Goal: Information Seeking & Learning: Learn about a topic

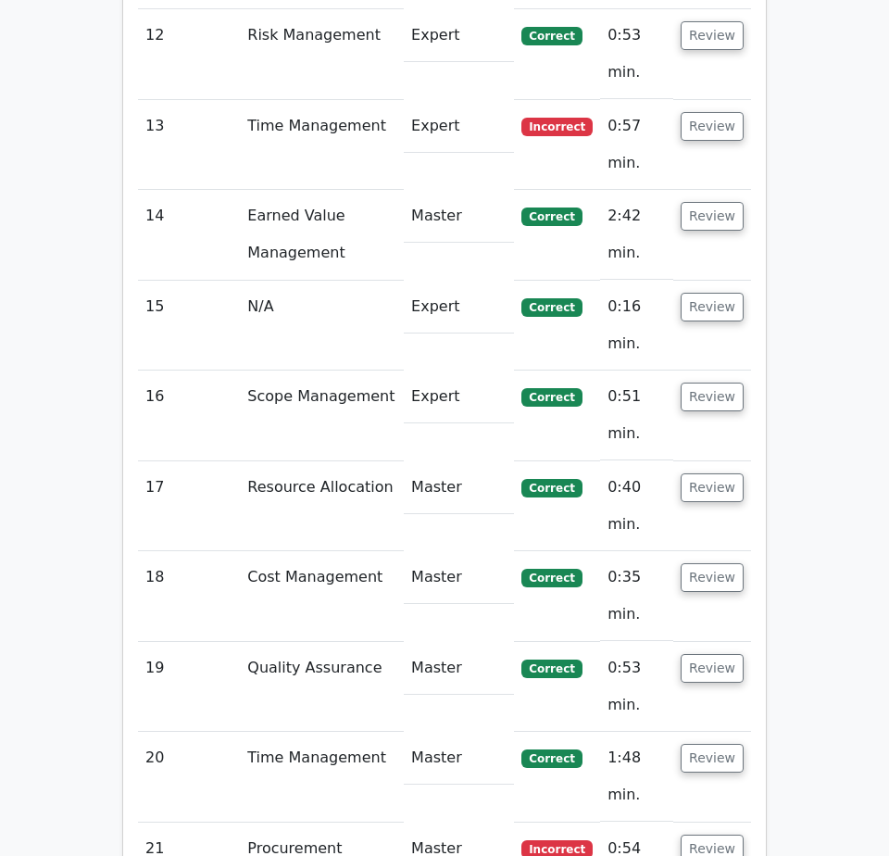
scroll to position [3525, 0]
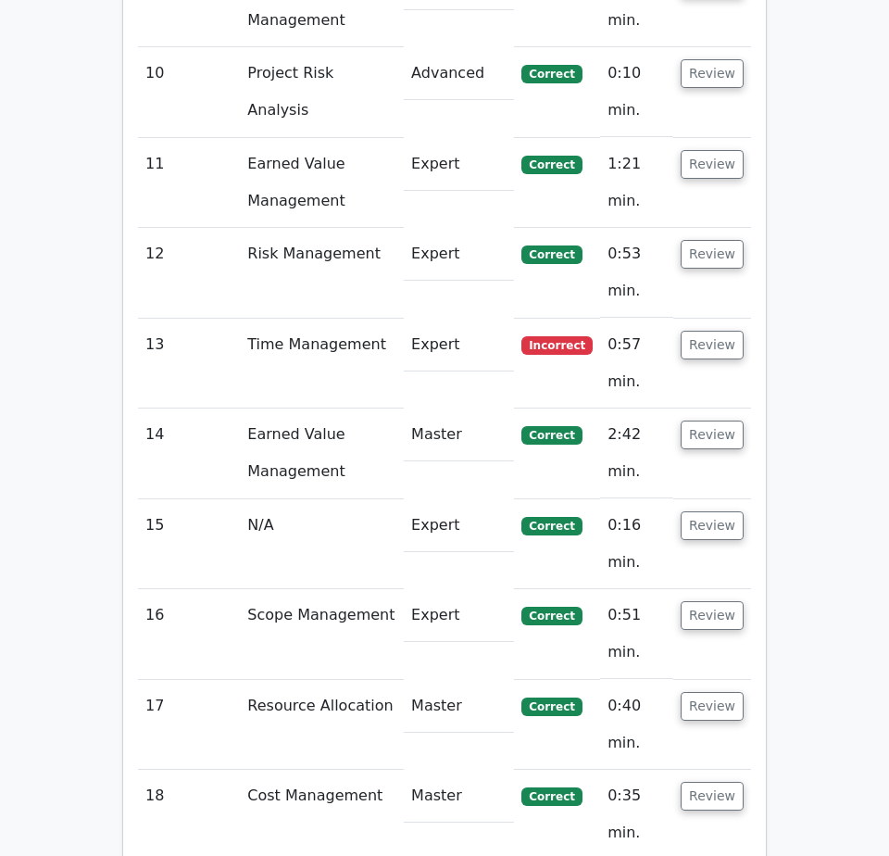
scroll to position [3618, 0]
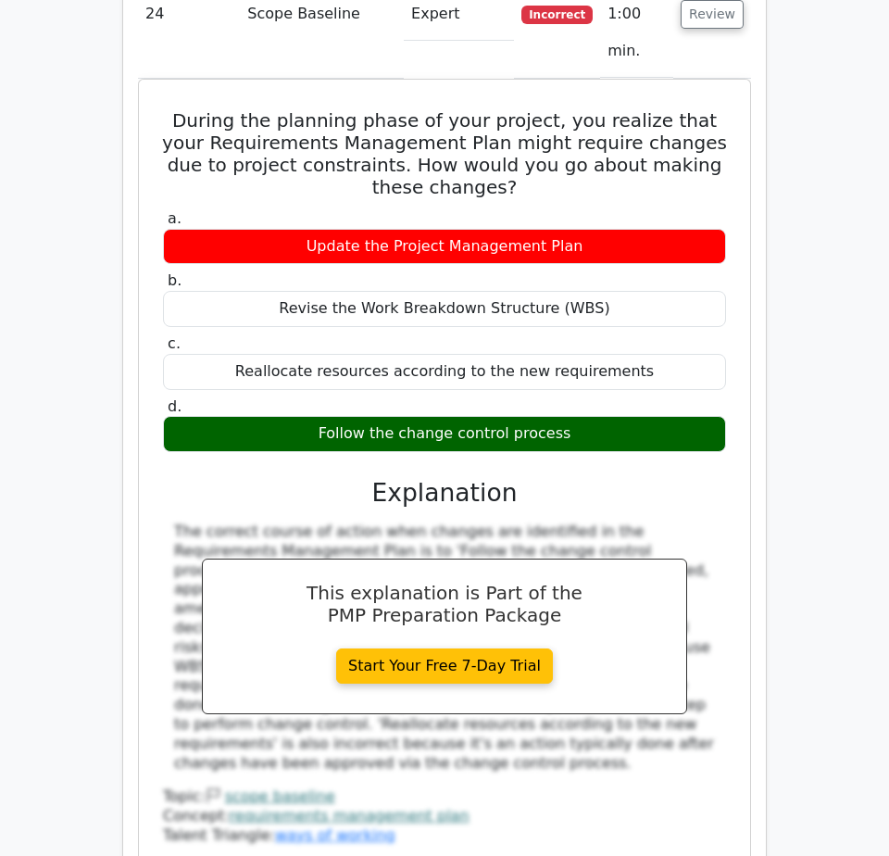
scroll to position [4914, 0]
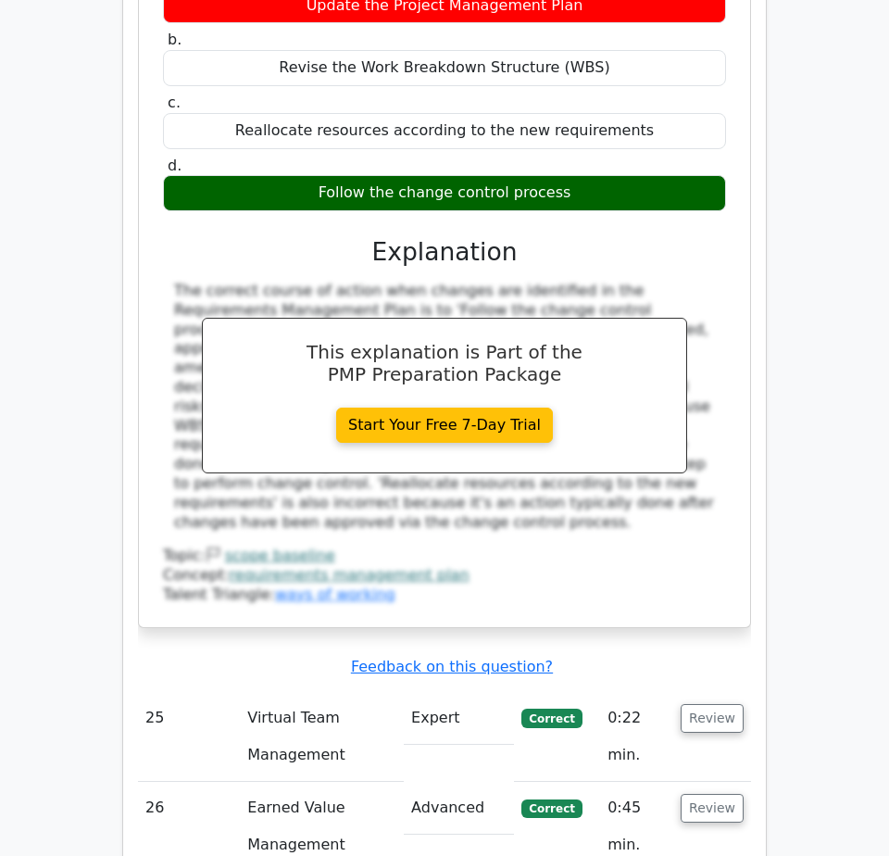
scroll to position [5007, 0]
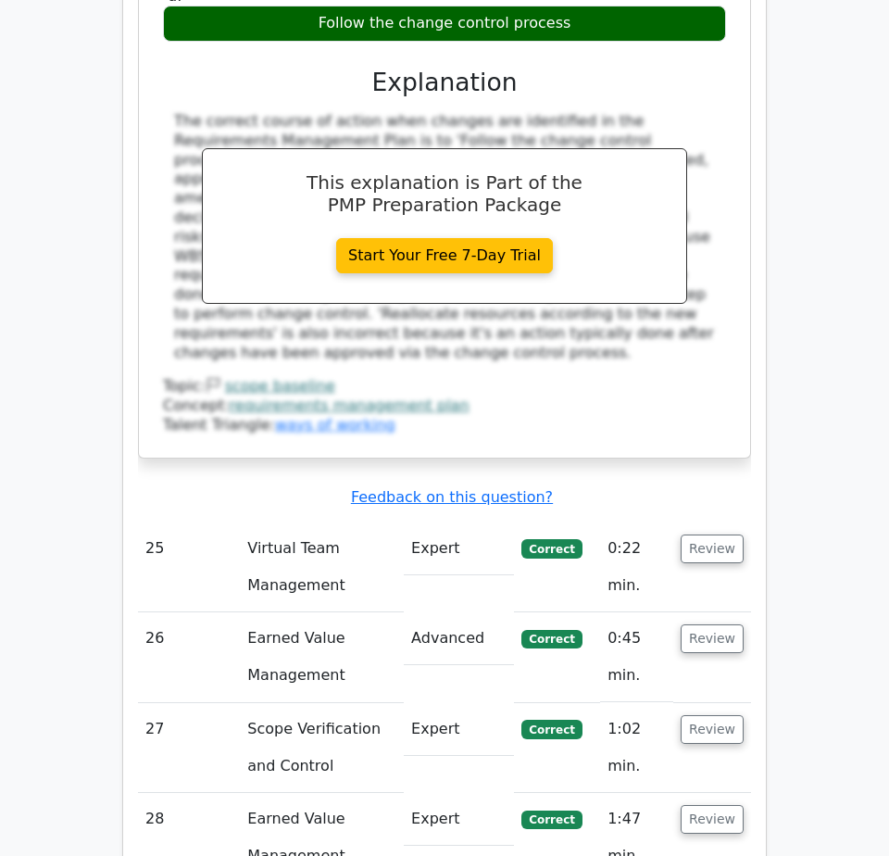
scroll to position [5284, 0]
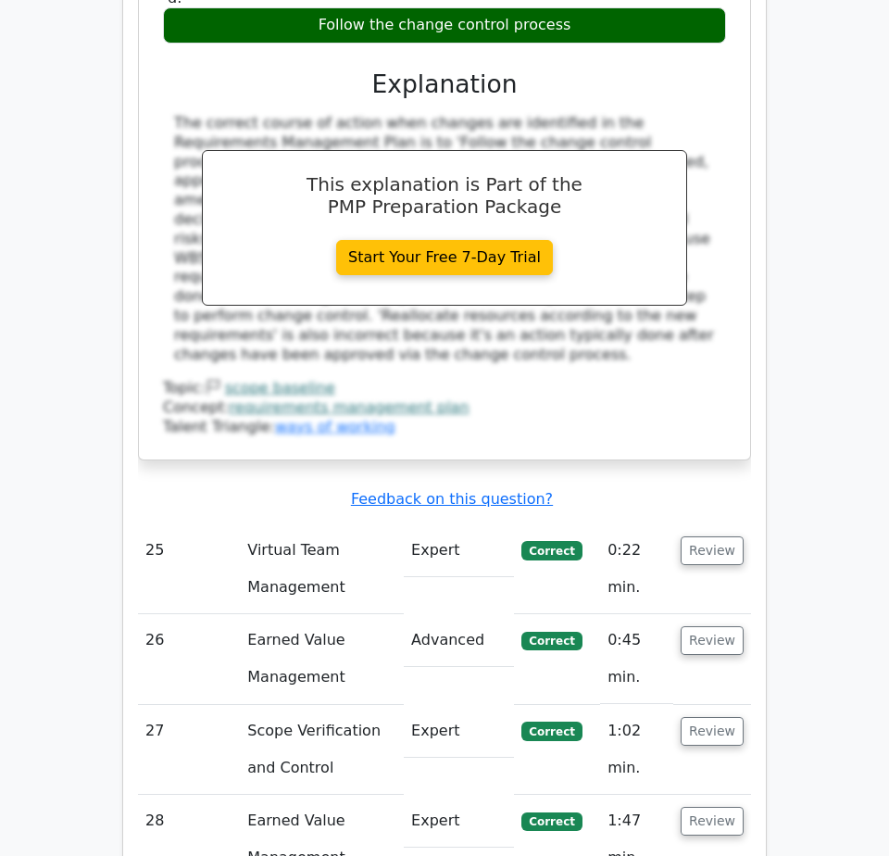
scroll to position [5377, 0]
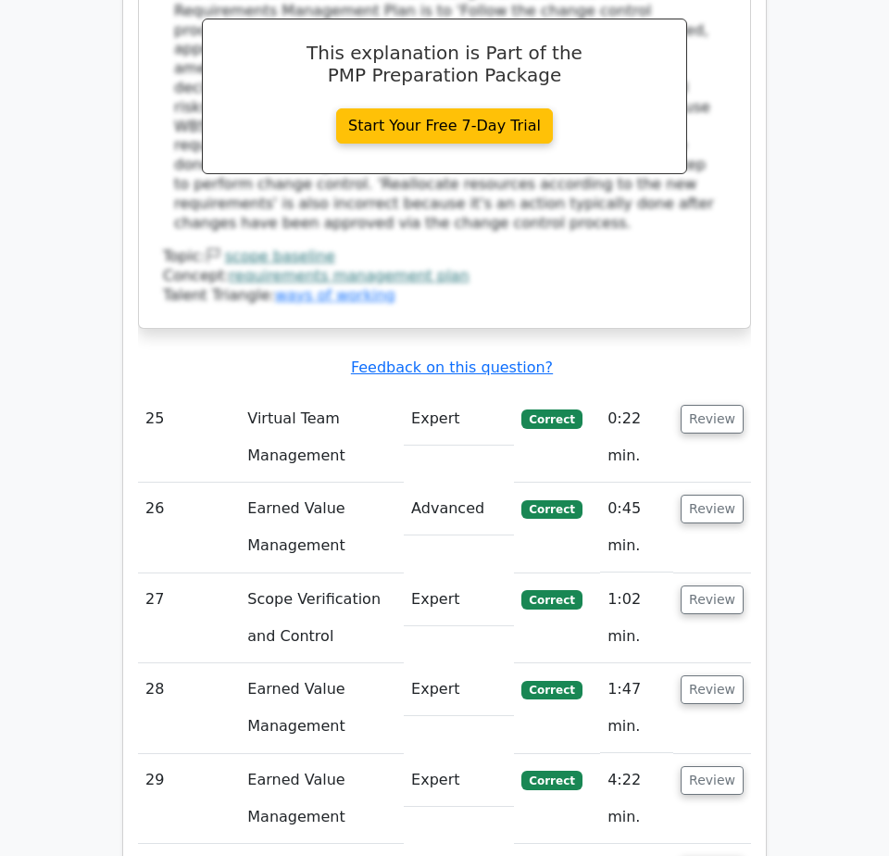
scroll to position [5469, 0]
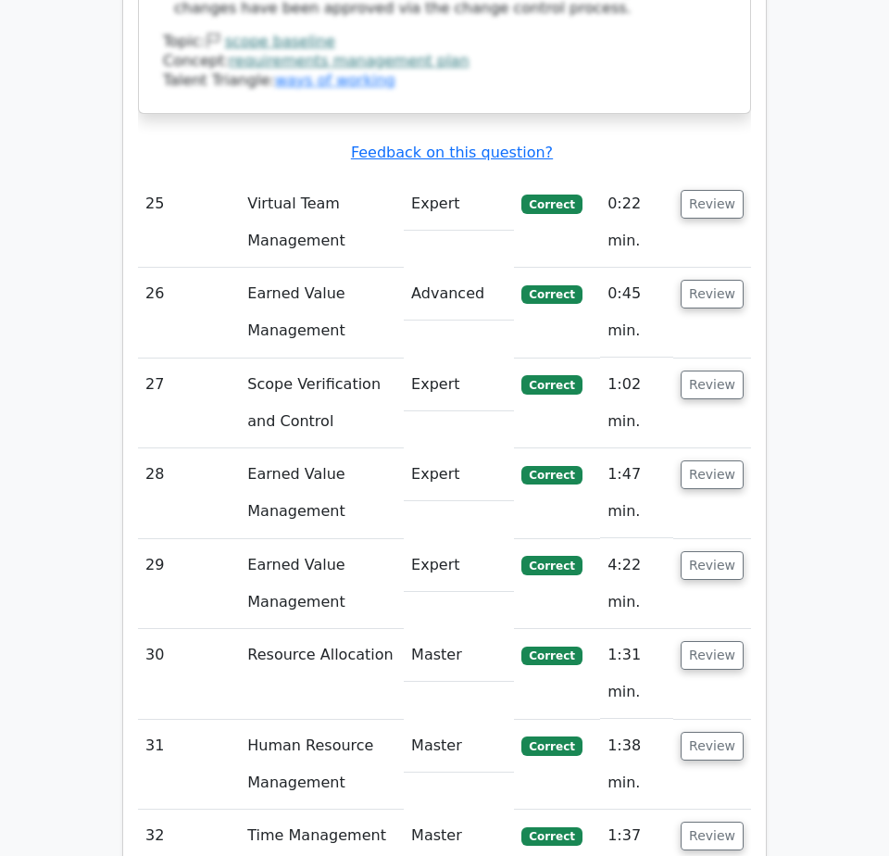
scroll to position [5655, 0]
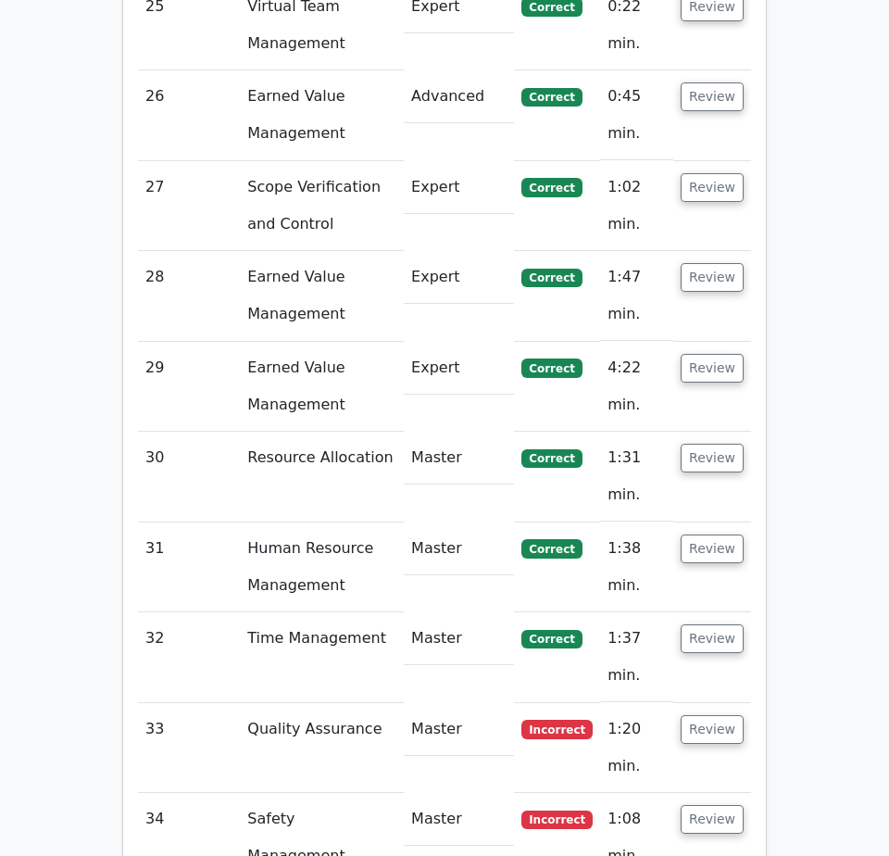
scroll to position [5932, 0]
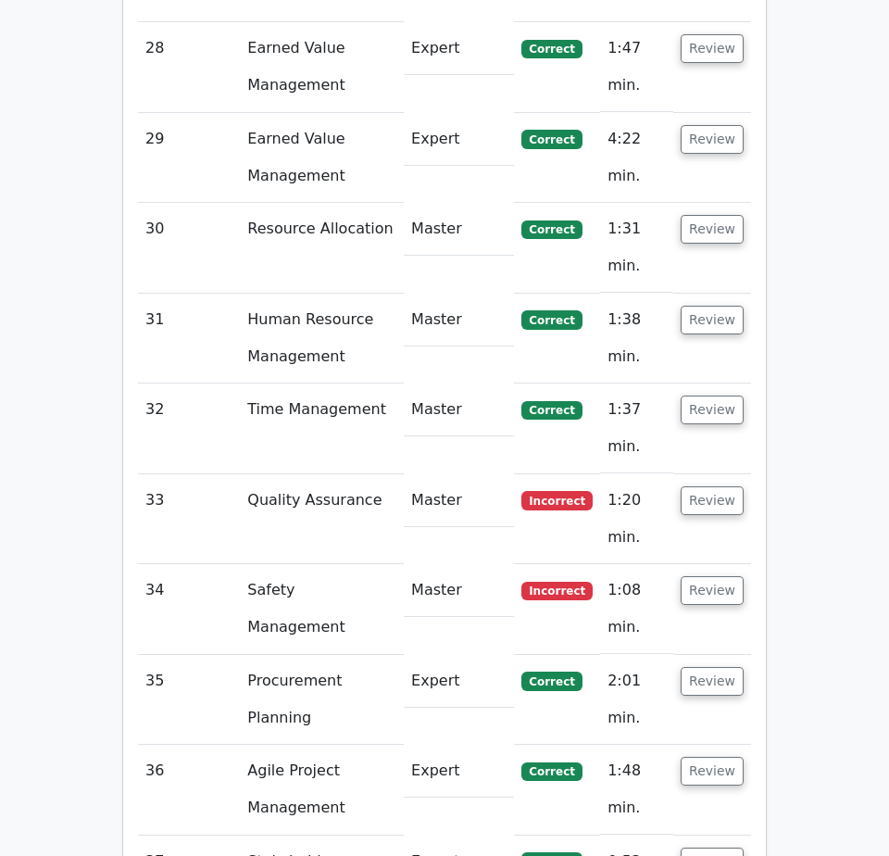
scroll to position [6025, 0]
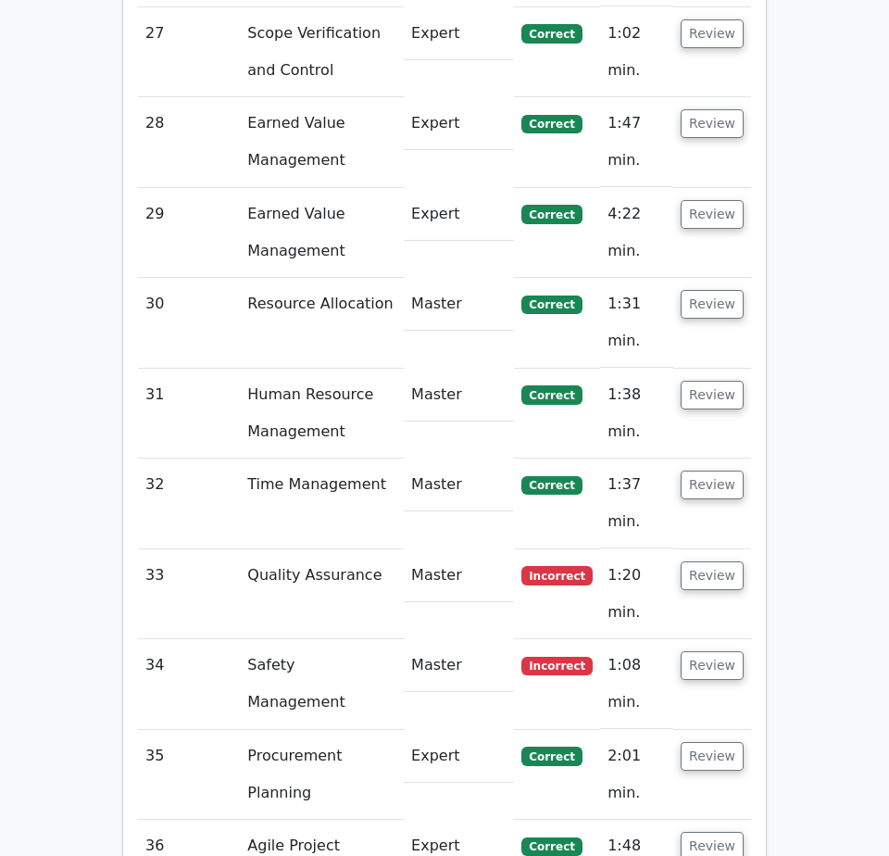
scroll to position [5932, 0]
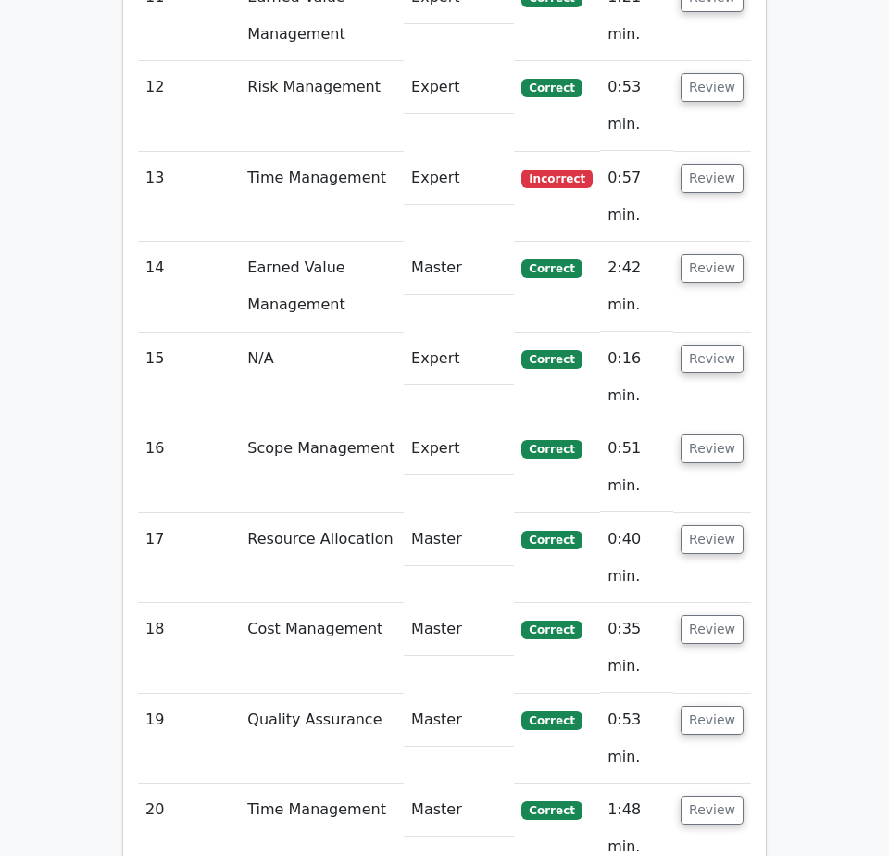
scroll to position [3710, 0]
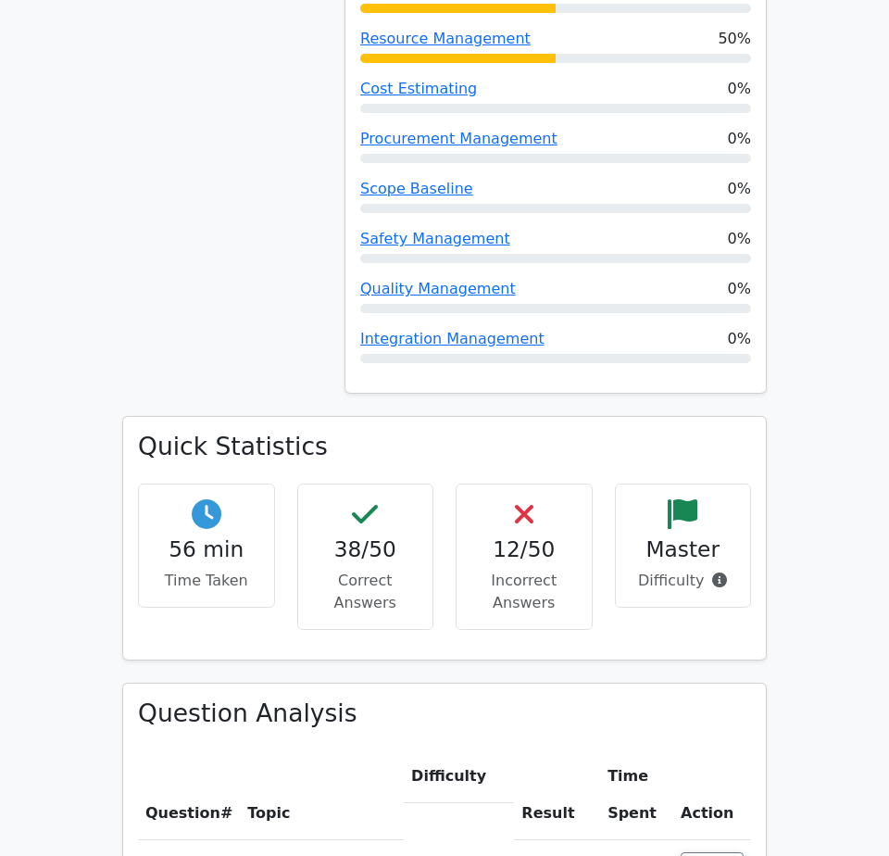
scroll to position [1766, 0]
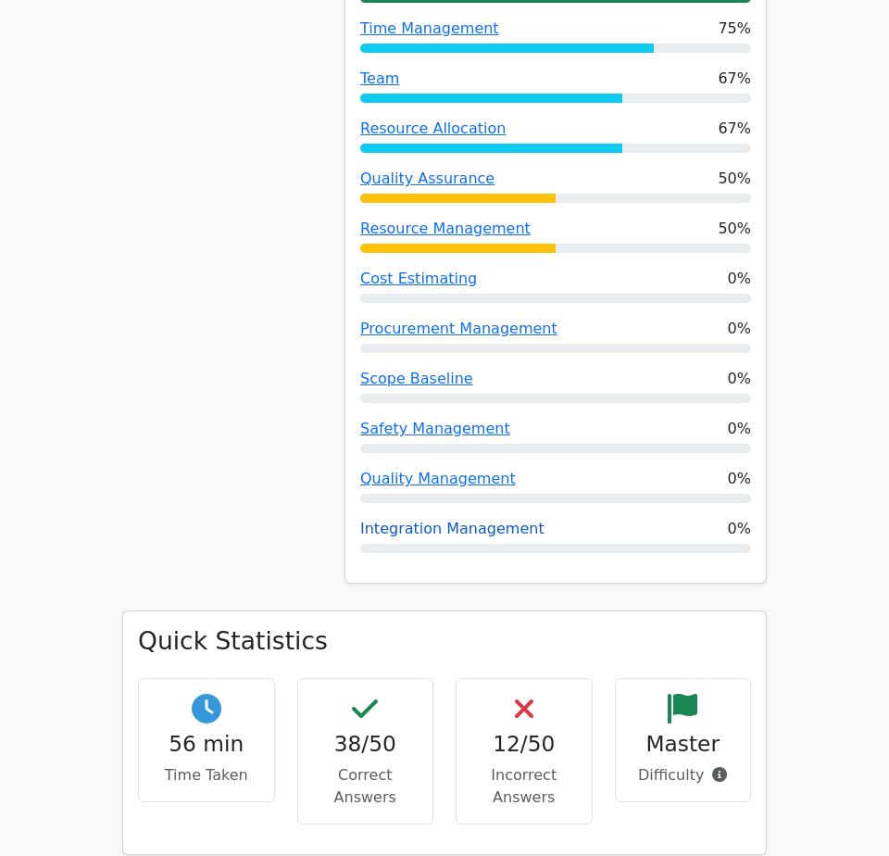
click at [509, 519] on link "Integration Management" at bounding box center [452, 528] width 184 height 18
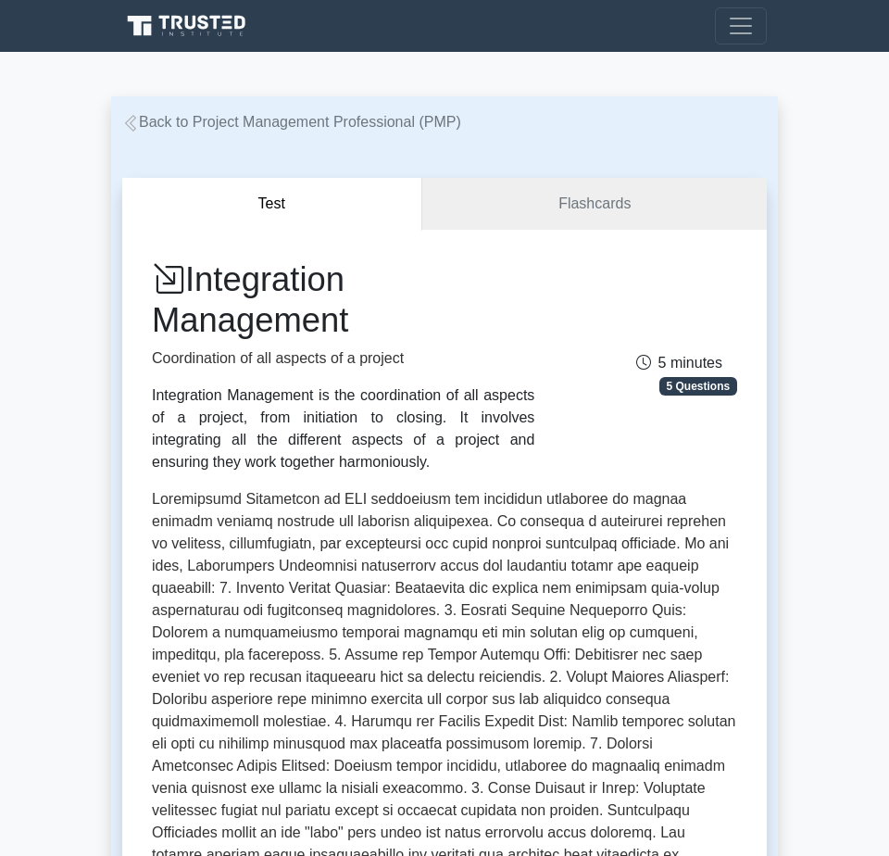
click at [130, 119] on icon at bounding box center [130, 123] width 11 height 17
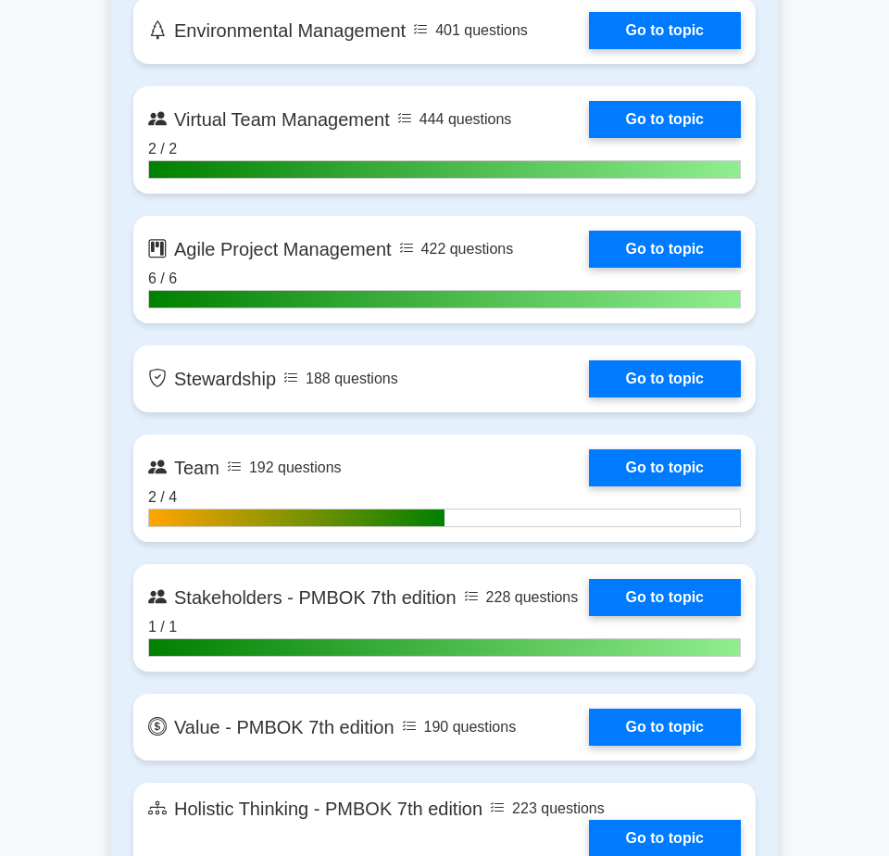
scroll to position [4722, 0]
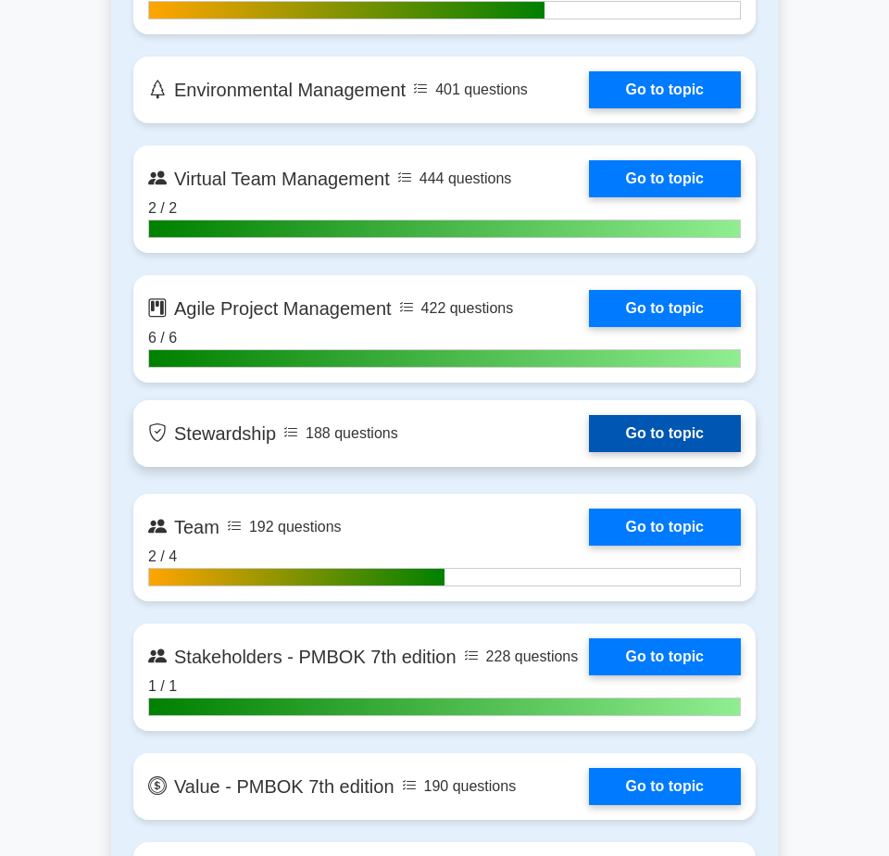
click at [680, 434] on link "Go to topic" at bounding box center [665, 433] width 152 height 37
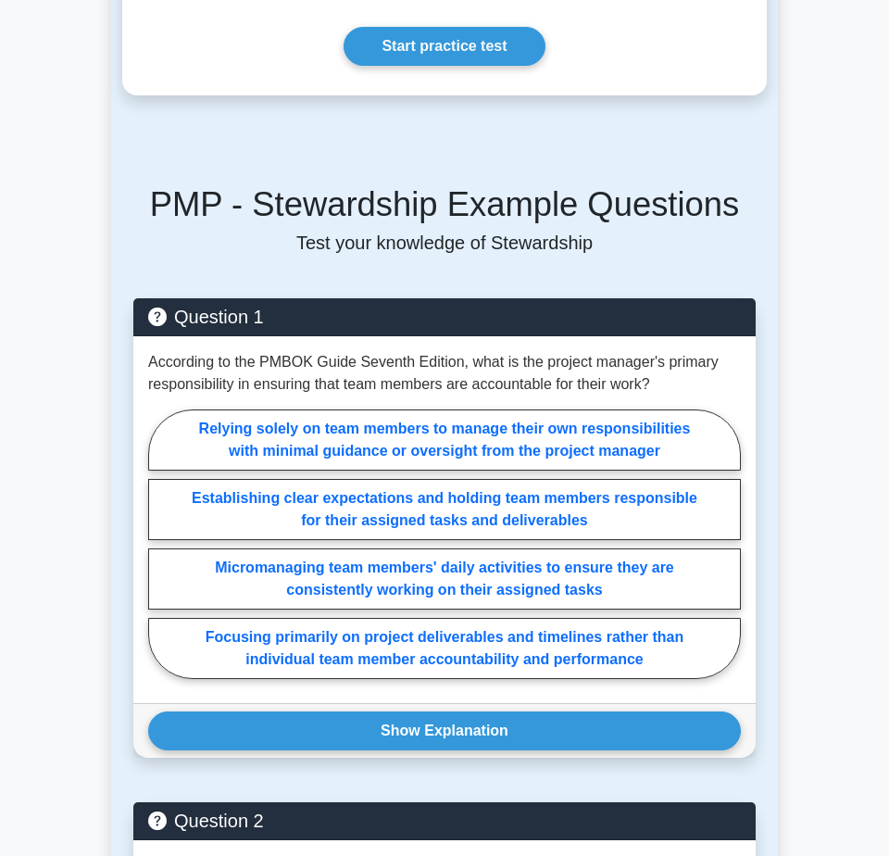
scroll to position [1204, 0]
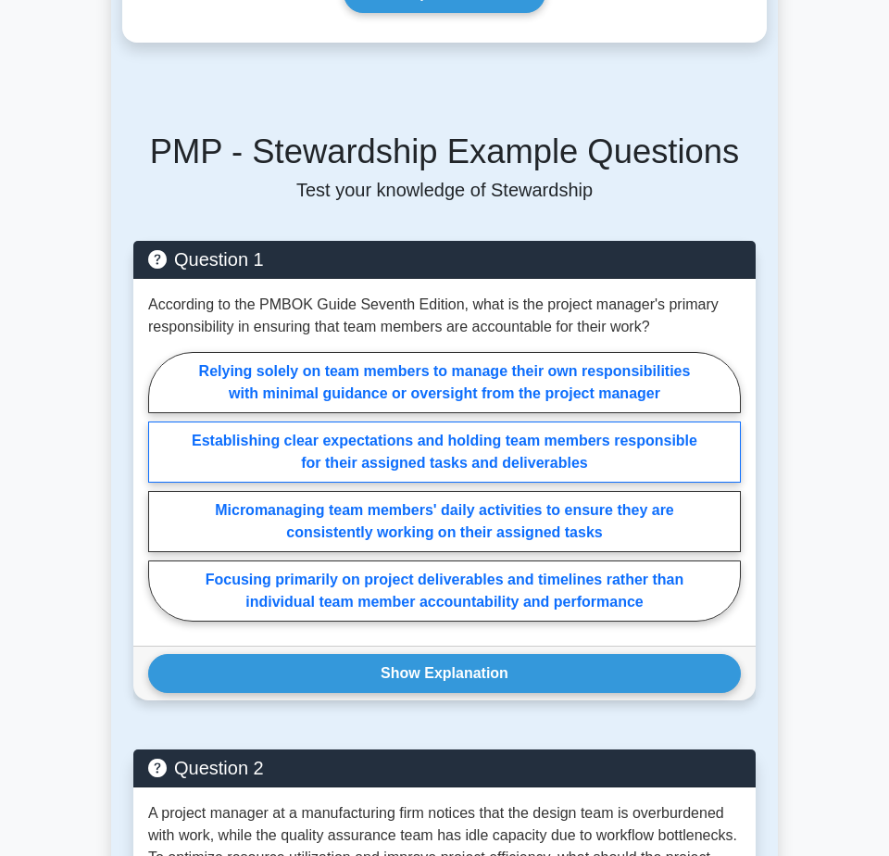
click at [532, 431] on label "Establishing clear expectations and holding team members responsible for their …" at bounding box center [444, 451] width 593 height 61
click at [160, 486] on input "Establishing clear expectations and holding team members responsible for their …" at bounding box center [154, 492] width 12 height 12
radio input "true"
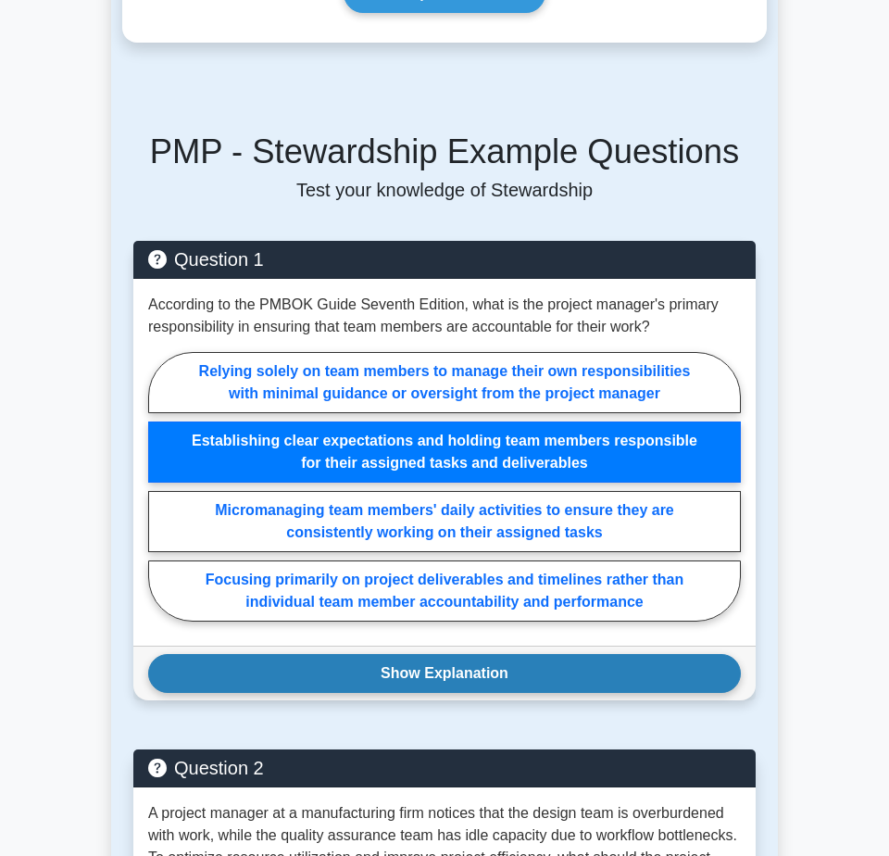
click at [508, 654] on button "Show Explanation" at bounding box center [444, 673] width 593 height 39
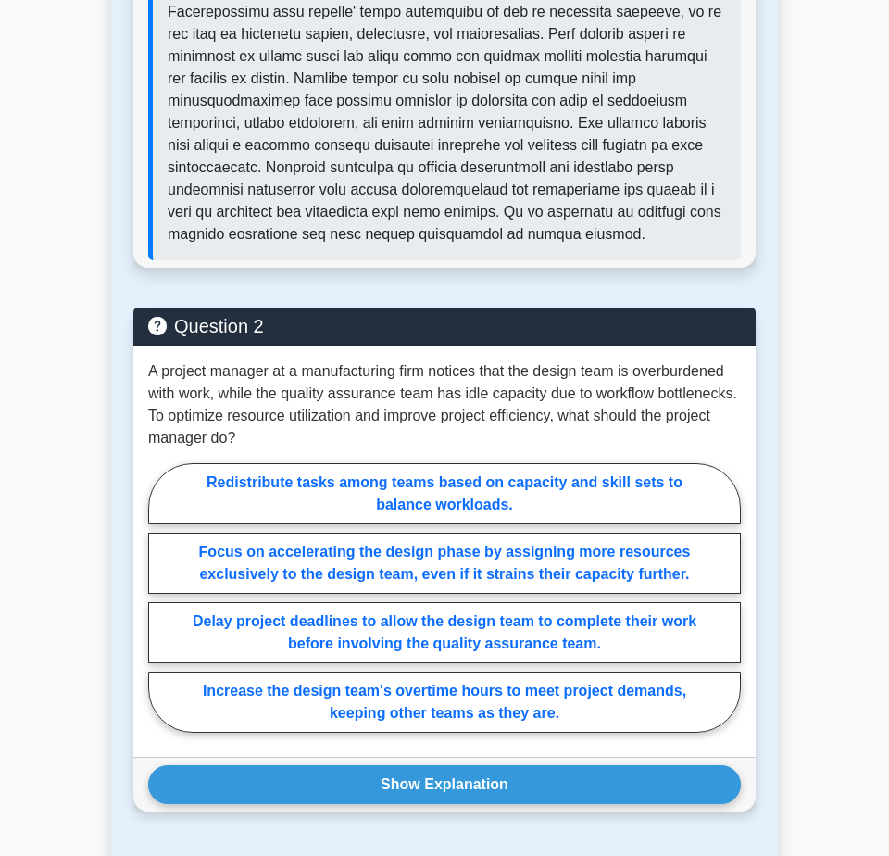
scroll to position [2222, 0]
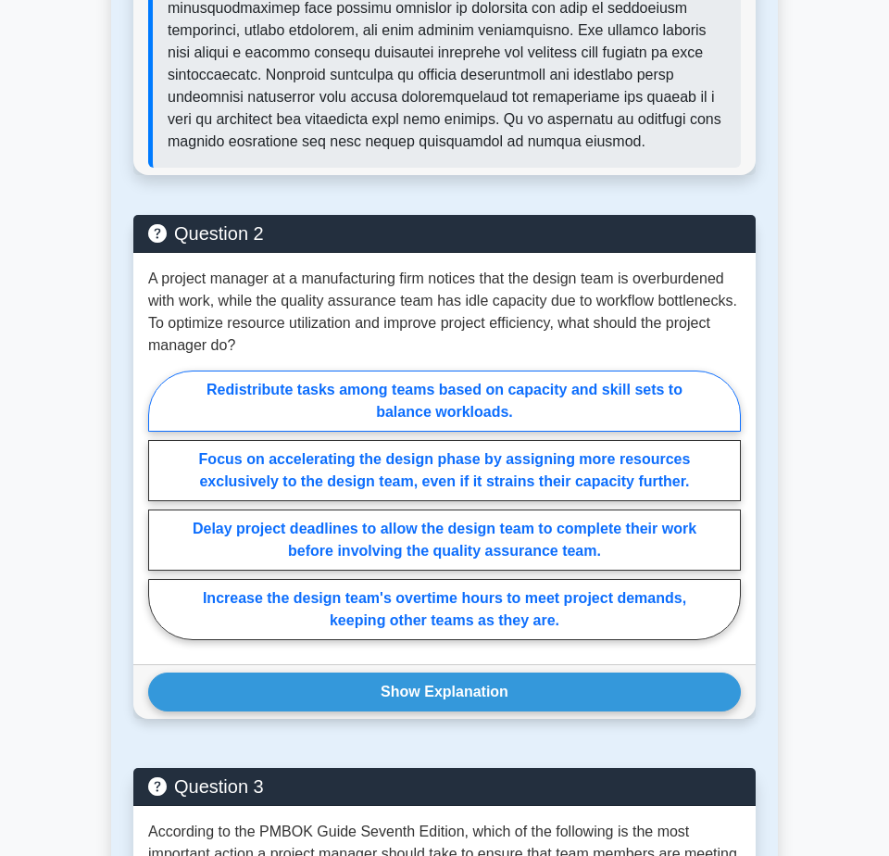
click at [645, 370] on label "Redistribute tasks among teams based on capacity and skill sets to balance work…" at bounding box center [444, 400] width 593 height 61
click at [160, 505] on input "Redistribute tasks among teams based on capacity and skill sets to balance work…" at bounding box center [154, 511] width 12 height 12
radio input "true"
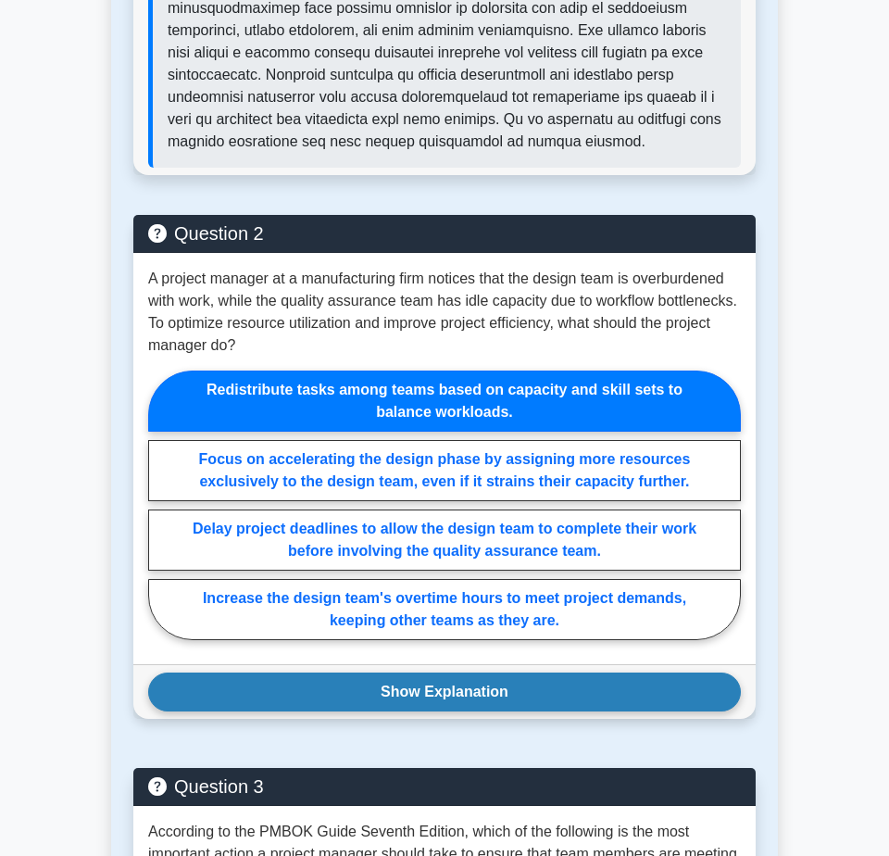
click at [480, 672] on button "Show Explanation" at bounding box center [444, 691] width 593 height 39
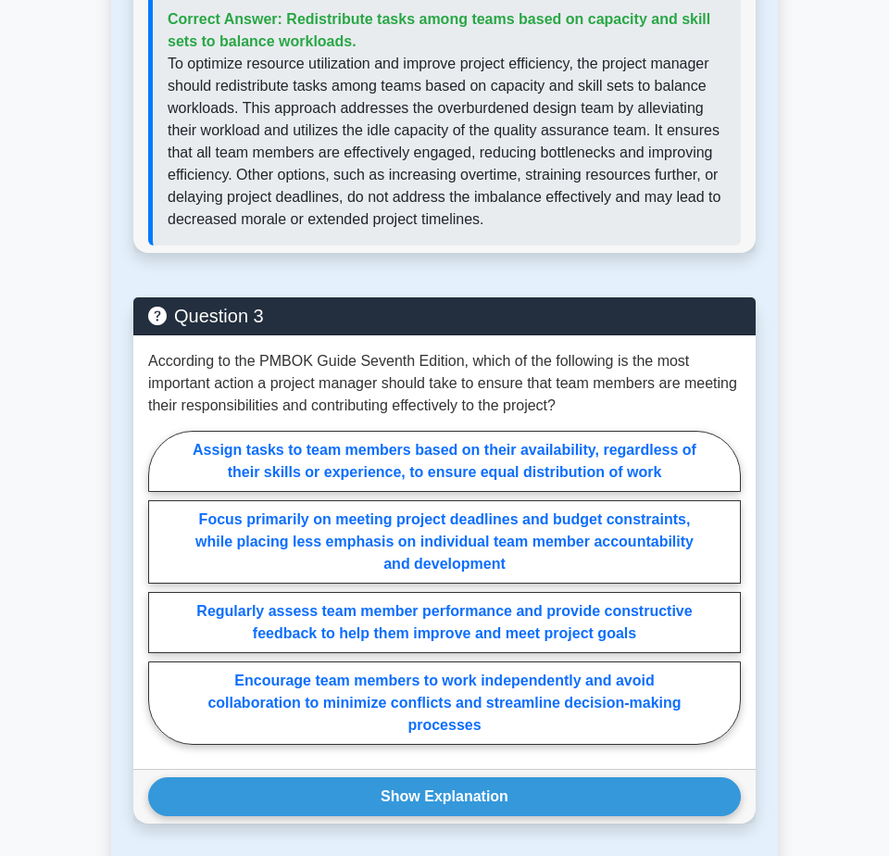
scroll to position [2963, 0]
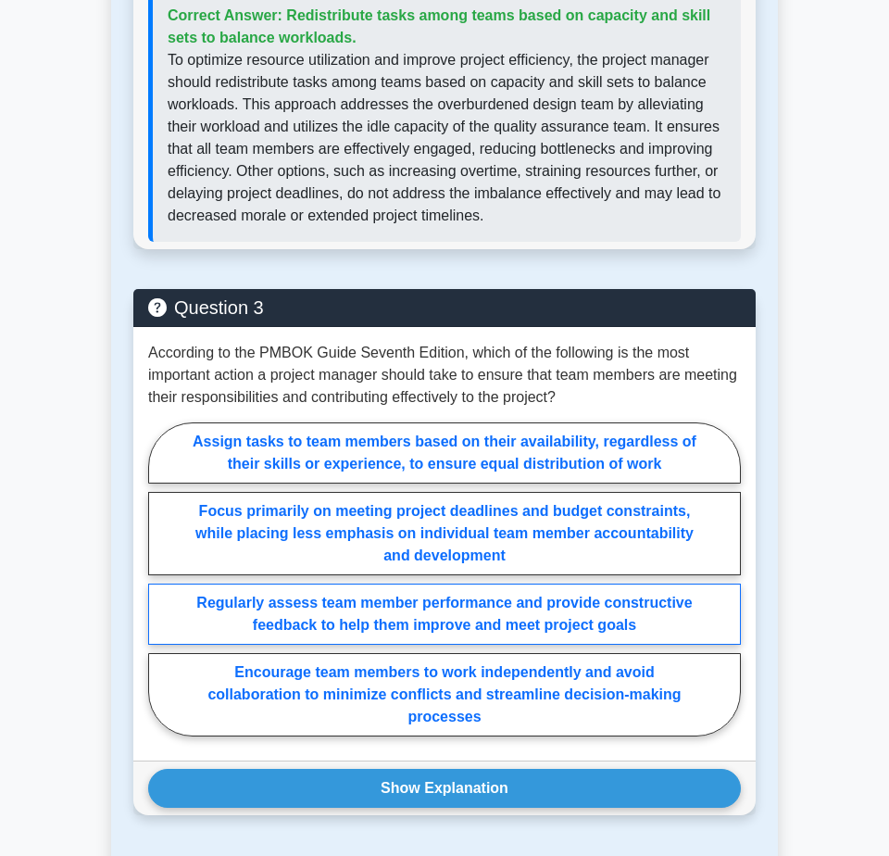
click at [622, 586] on label "Regularly assess team member performance and provide constructive feedback to h…" at bounding box center [444, 613] width 593 height 61
click at [160, 586] on input "Regularly assess team member performance and provide constructive feedback to h…" at bounding box center [154, 585] width 12 height 12
radio input "true"
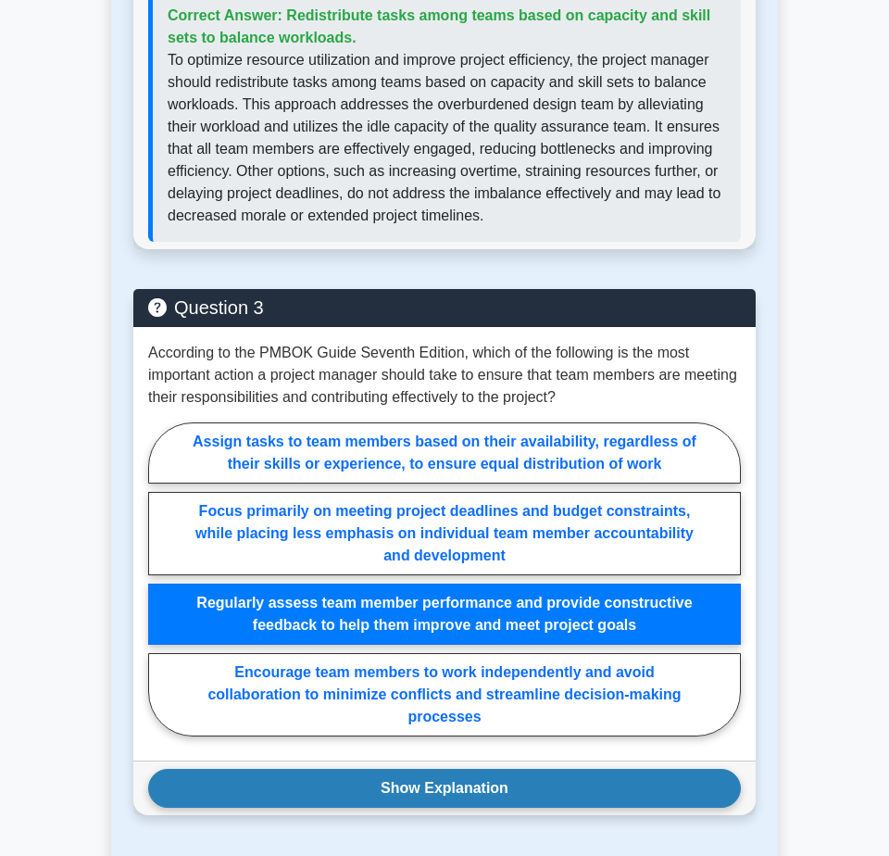
click at [531, 770] on button "Show Explanation" at bounding box center [444, 788] width 593 height 39
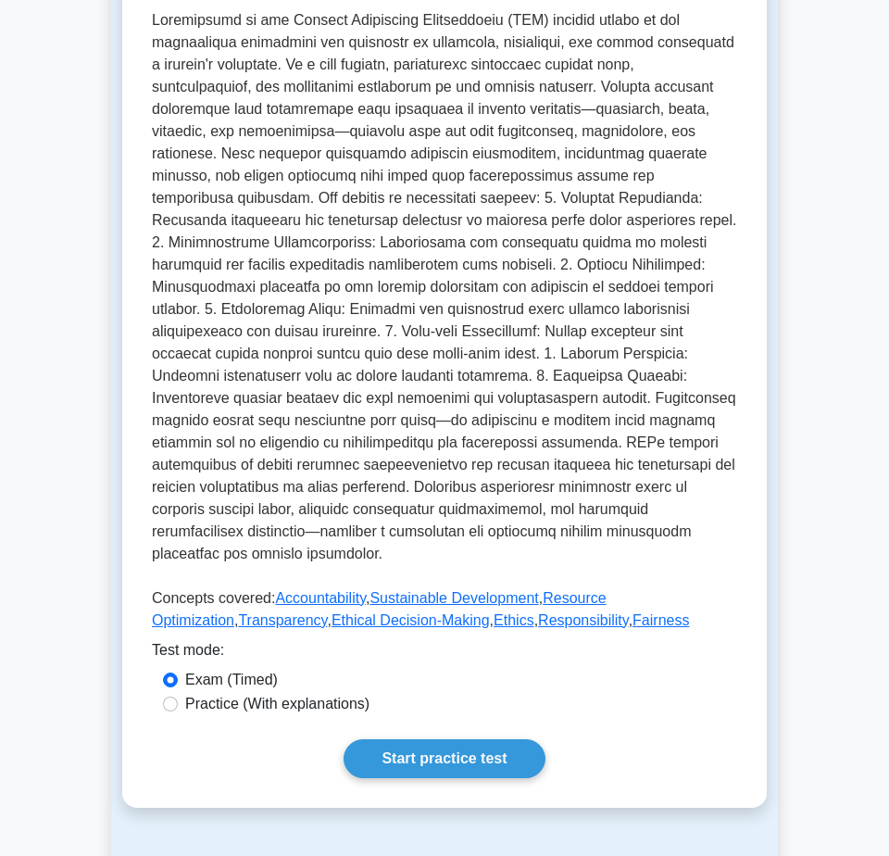
scroll to position [648, 0]
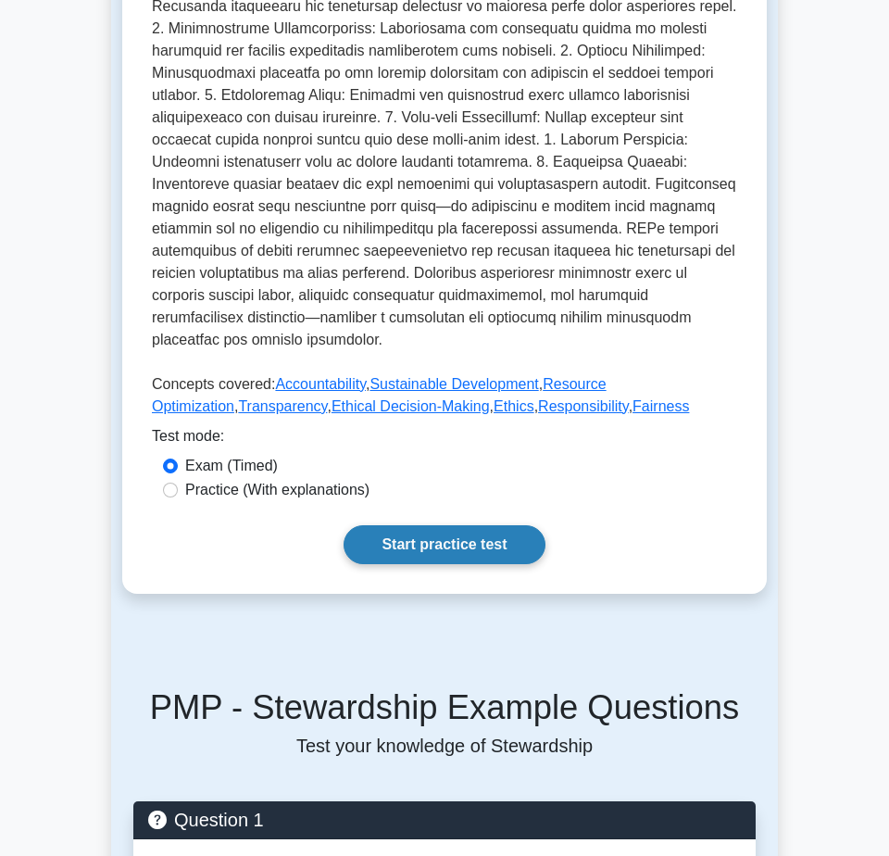
click at [469, 529] on link "Start practice test" at bounding box center [444, 544] width 201 height 39
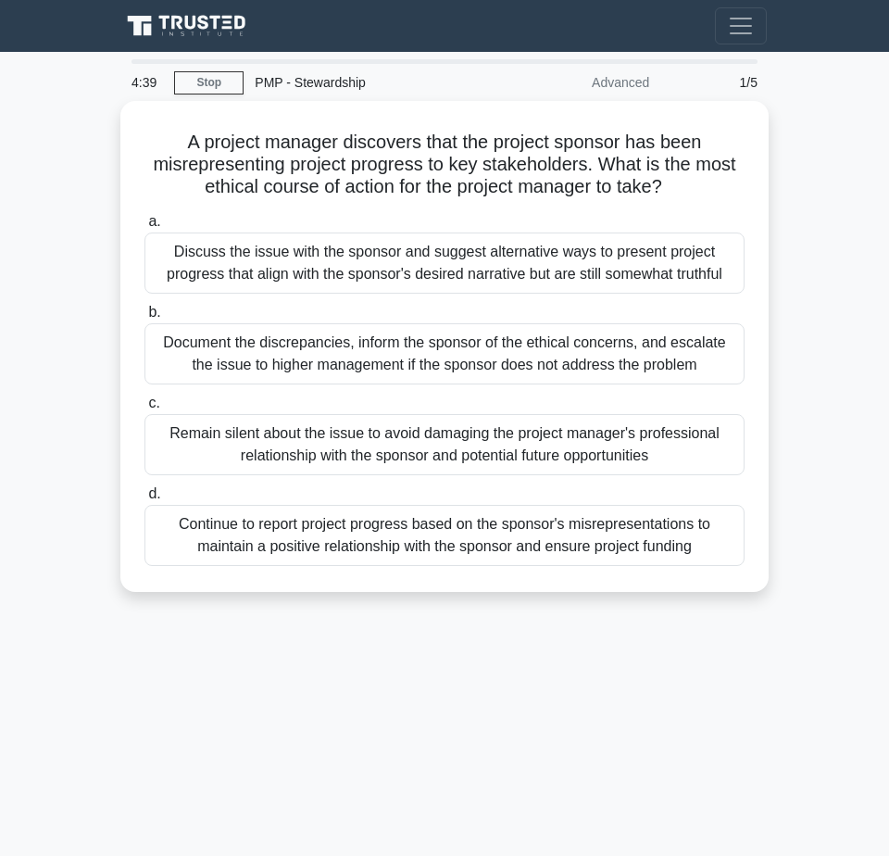
click at [818, 322] on main "4:39 Stop PMP - Stewardship Advanced 1/5 A project manager discovers that the p…" at bounding box center [444, 522] width 889 height 941
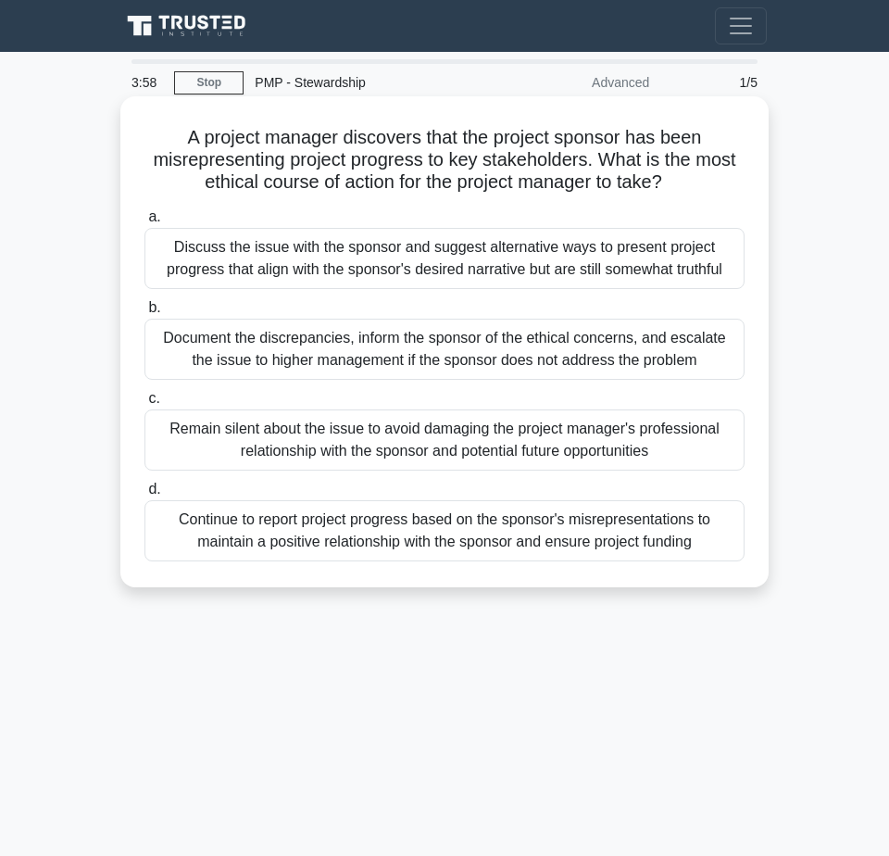
click at [491, 341] on div "Document the discrepancies, inform the sponsor of the ethical concerns, and esc…" at bounding box center [444, 349] width 600 height 61
click at [144, 314] on input "b. Document the discrepancies, inform the sponsor of the ethical concerns, and …" at bounding box center [144, 308] width 0 height 12
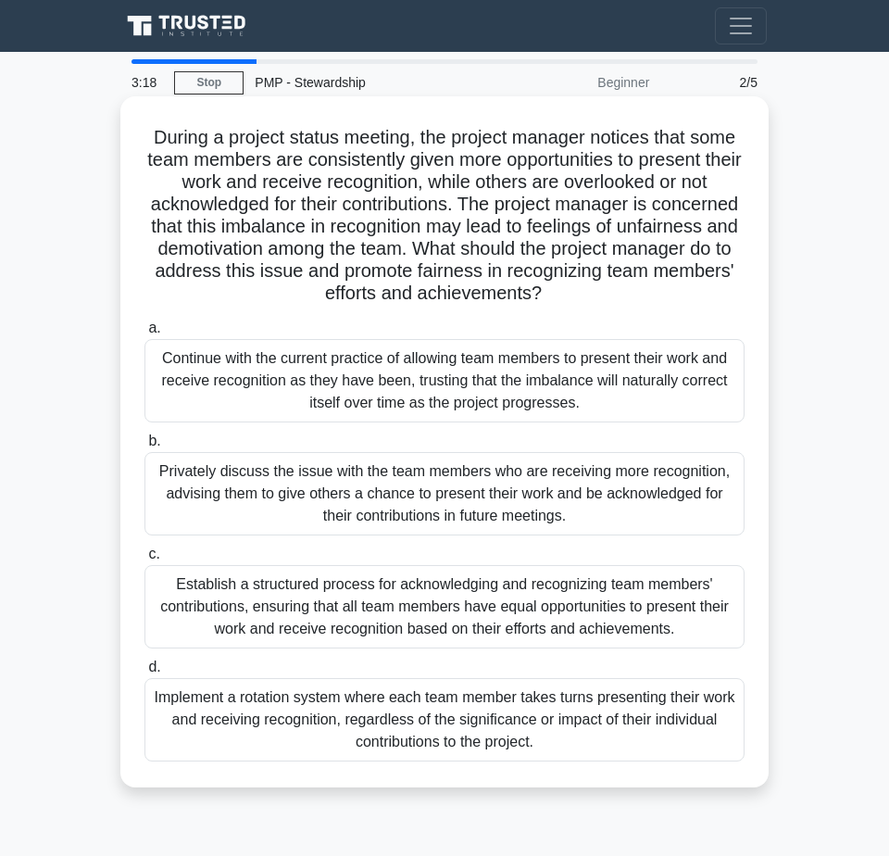
click at [551, 595] on div "Establish a structured process for acknowledging and recognizing team members' …" at bounding box center [444, 606] width 600 height 83
click at [144, 560] on input "c. Establish a structured process for acknowledging and recognizing team member…" at bounding box center [144, 554] width 0 height 12
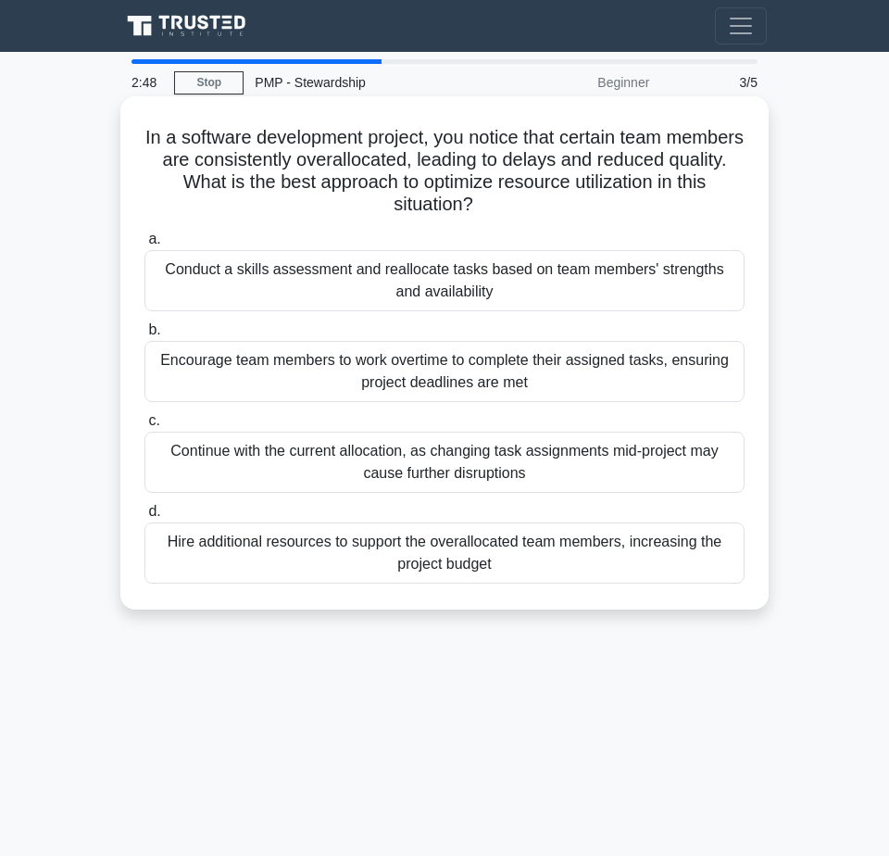
click at [499, 272] on div "Conduct a skills assessment and reallocate tasks based on team members' strengt…" at bounding box center [444, 280] width 600 height 61
click at [144, 245] on input "a. Conduct a skills assessment and reallocate tasks based on team members' stre…" at bounding box center [144, 239] width 0 height 12
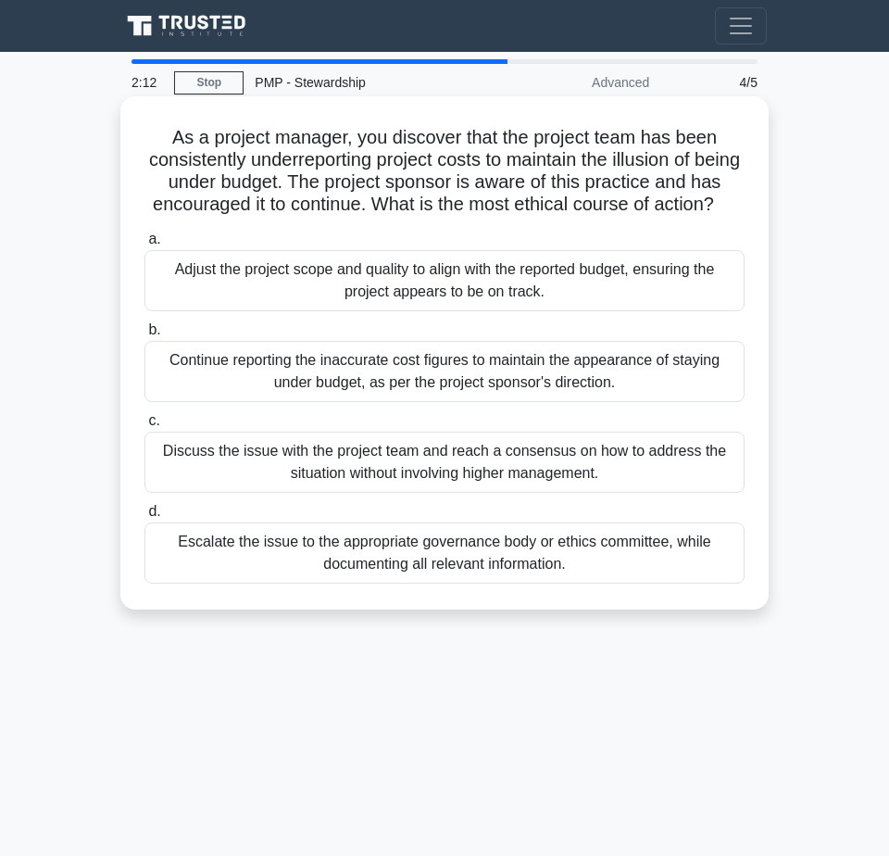
click at [579, 582] on div "Escalate the issue to the appropriate governance body or ethics committee, whil…" at bounding box center [444, 552] width 600 height 61
click at [144, 518] on input "d. Escalate the issue to the appropriate governance body or ethics committee, w…" at bounding box center [144, 512] width 0 height 12
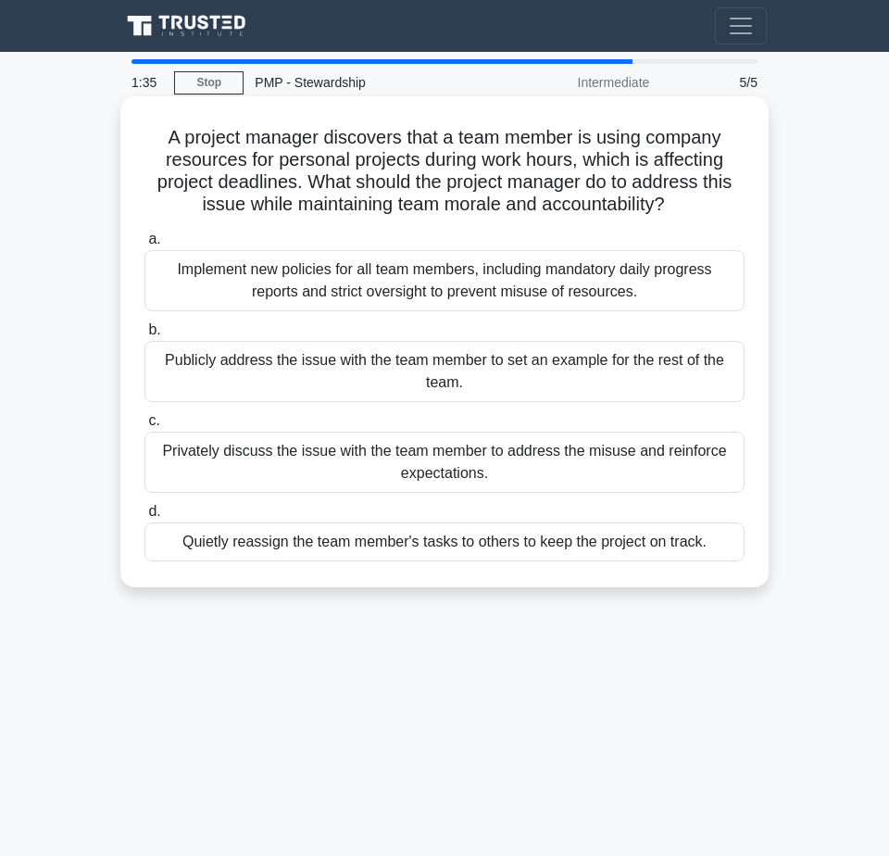
click at [509, 458] on div "Privately discuss the issue with the team member to address the misuse and rein…" at bounding box center [444, 461] width 600 height 61
click at [144, 427] on input "c. Privately discuss the issue with the team member to address the misuse and r…" at bounding box center [144, 421] width 0 height 12
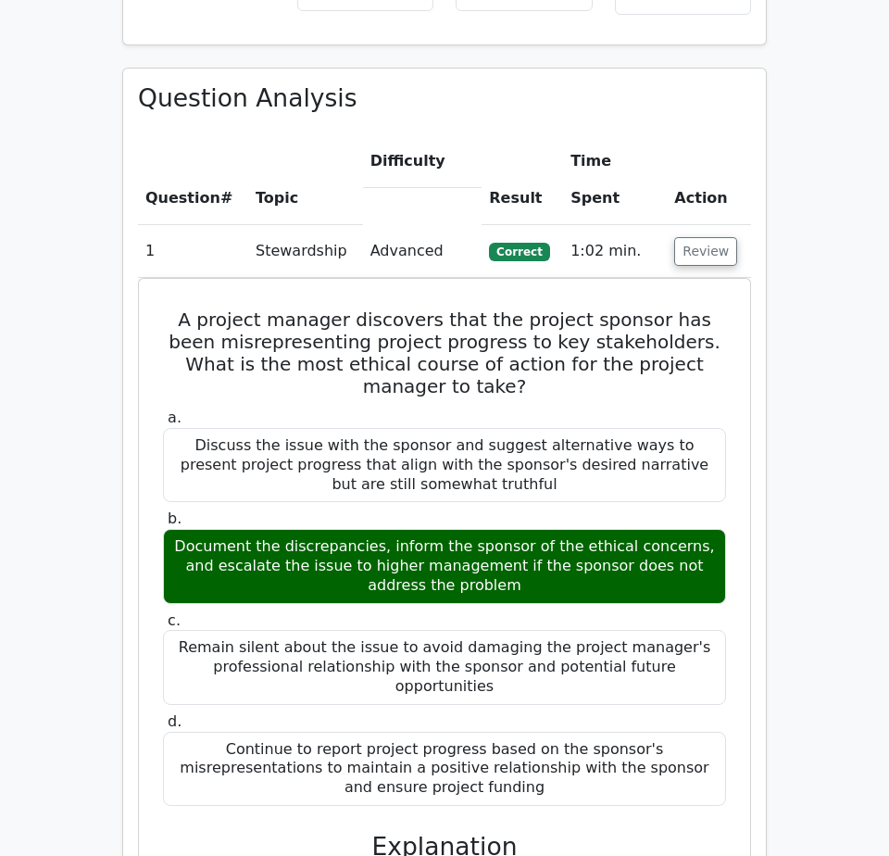
scroll to position [1204, 0]
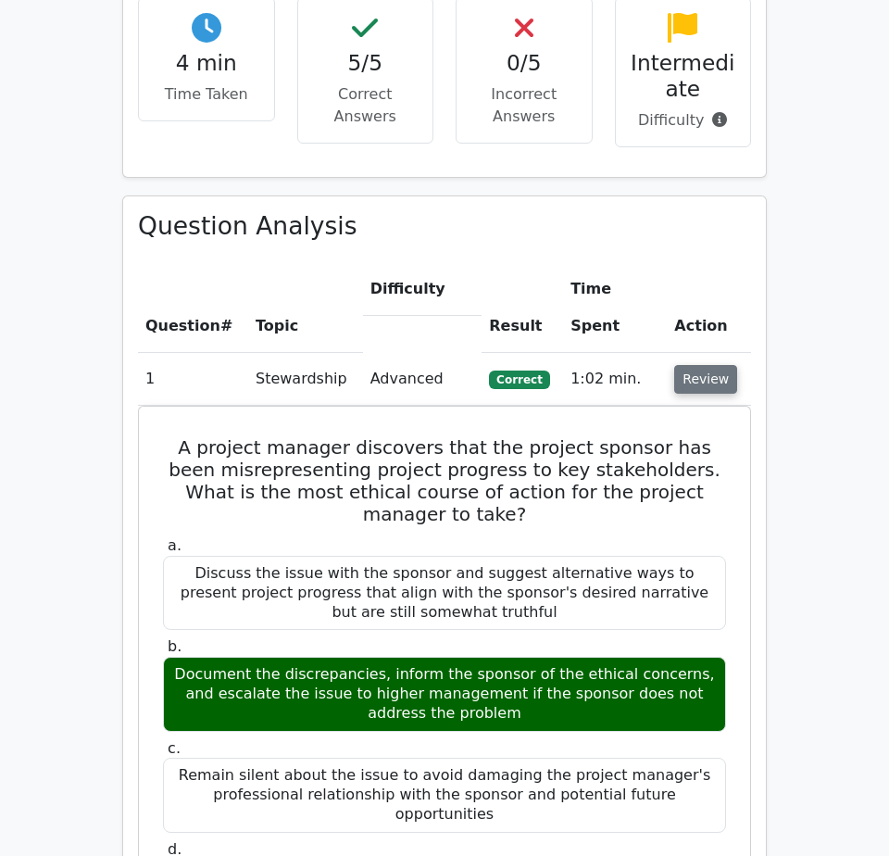
click at [715, 365] on button "Review" at bounding box center [705, 379] width 63 height 29
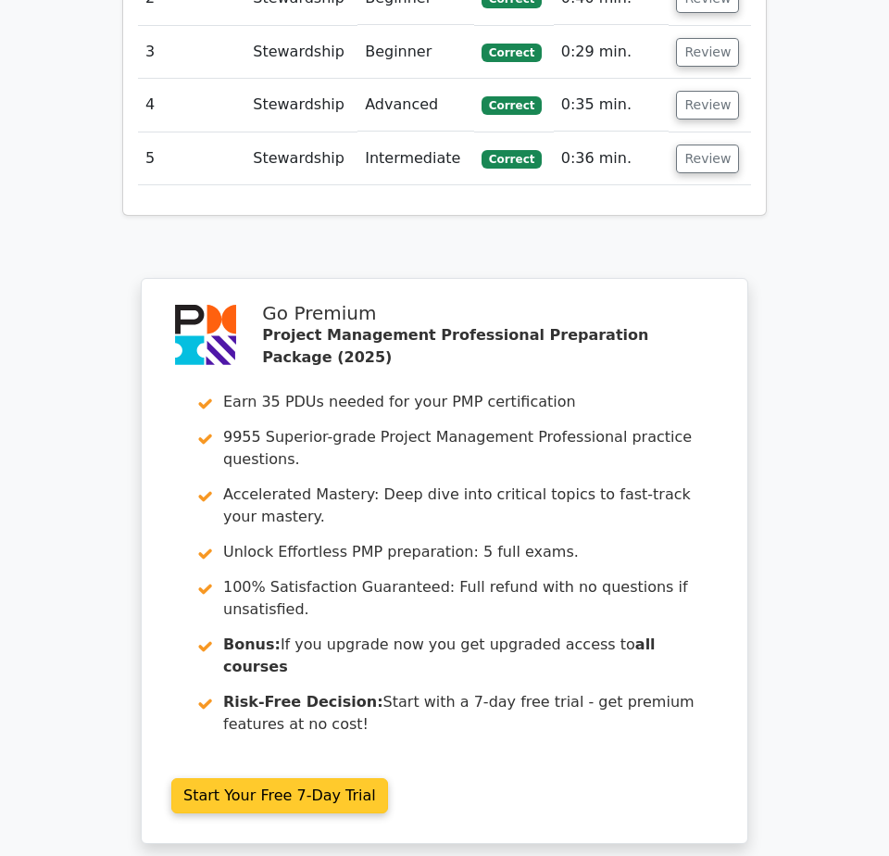
scroll to position [1759, 0]
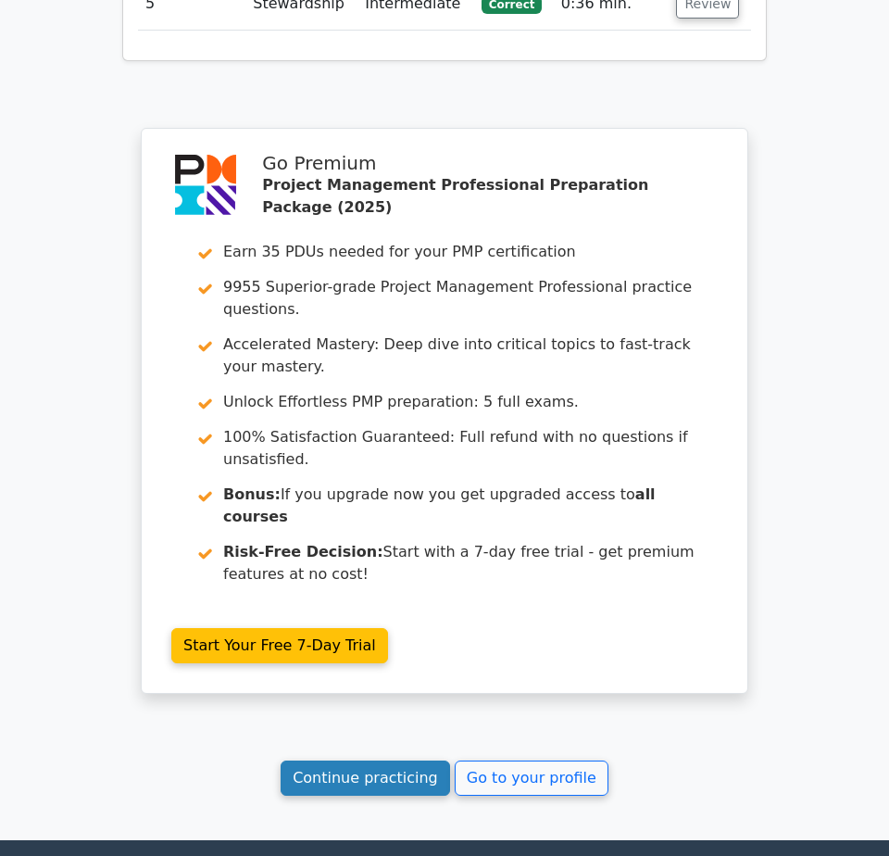
click at [373, 760] on link "Continue practicing" at bounding box center [365, 777] width 169 height 35
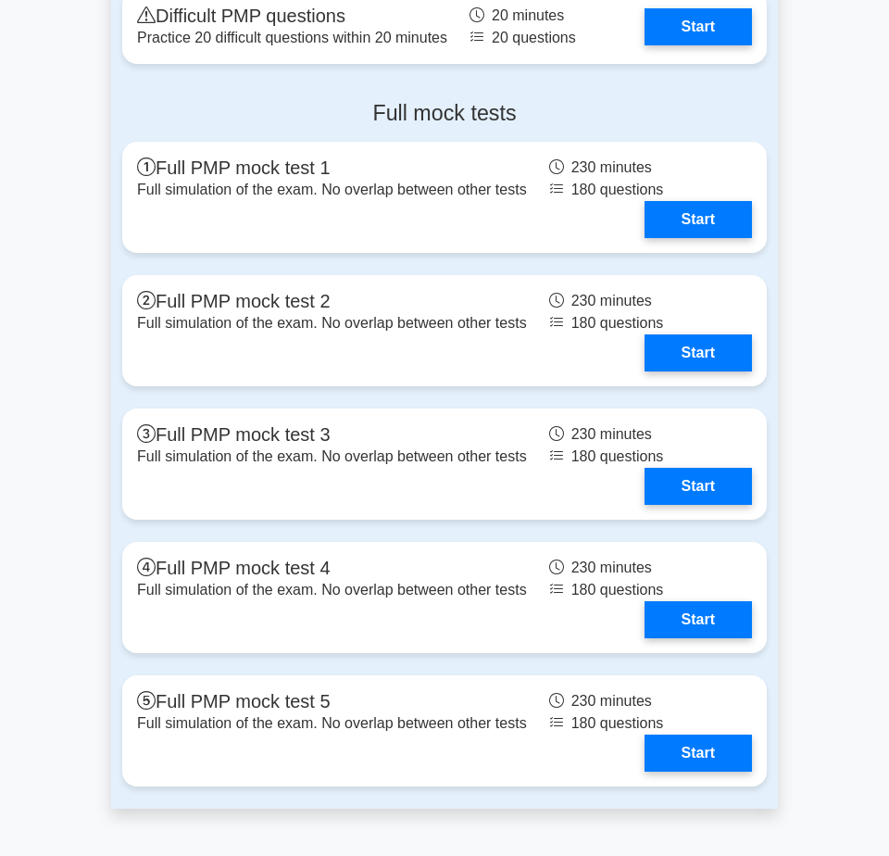
scroll to position [7037, 0]
